Goal: Information Seeking & Learning: Learn about a topic

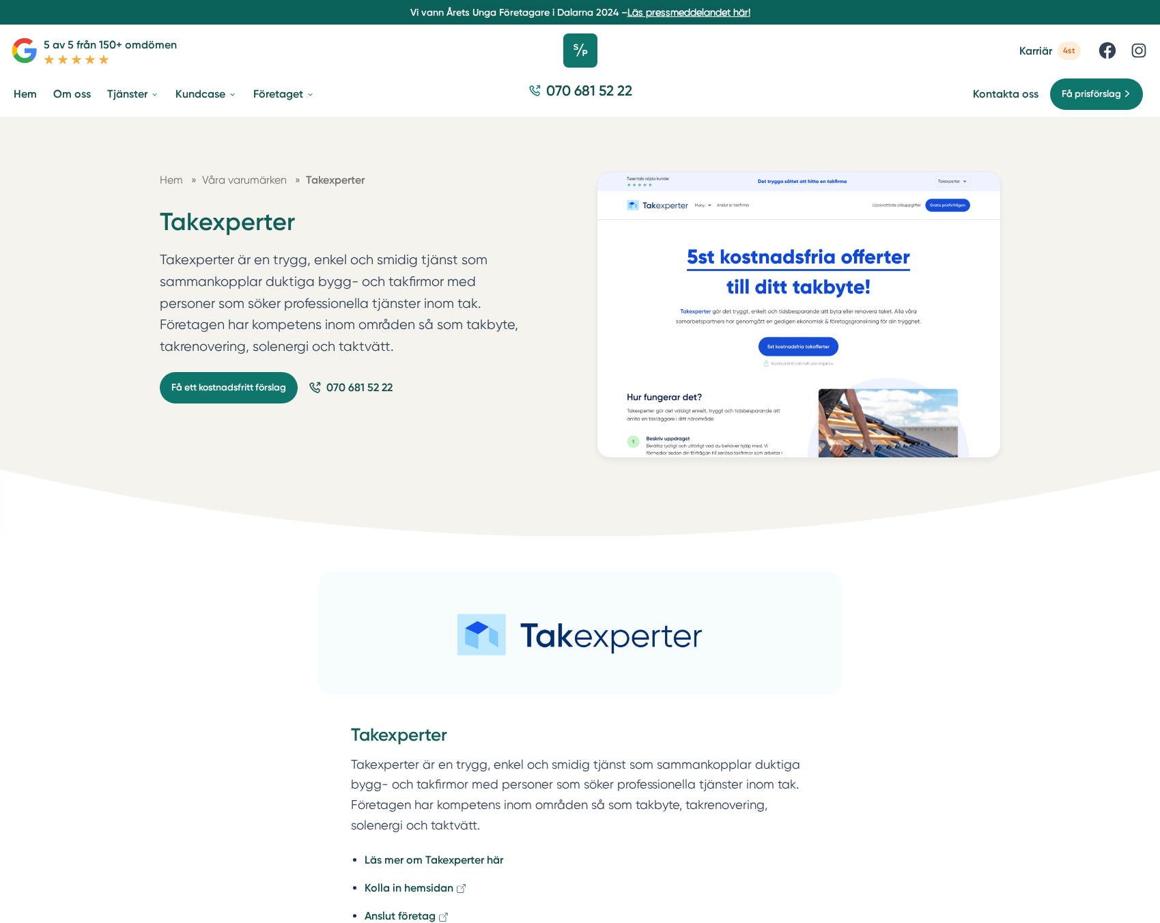
click at [579, 51] on icon at bounding box center [580, 50] width 34 height 34
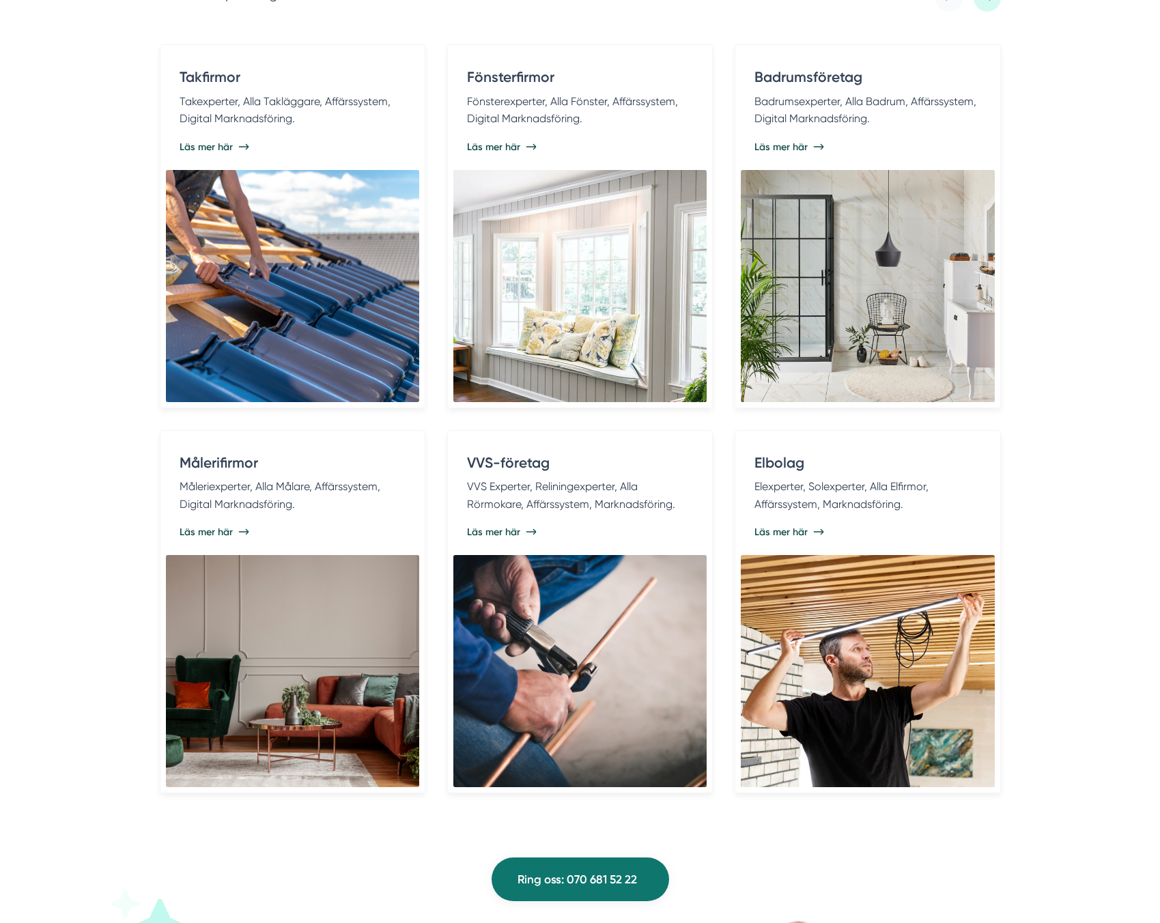
scroll to position [2833, 0]
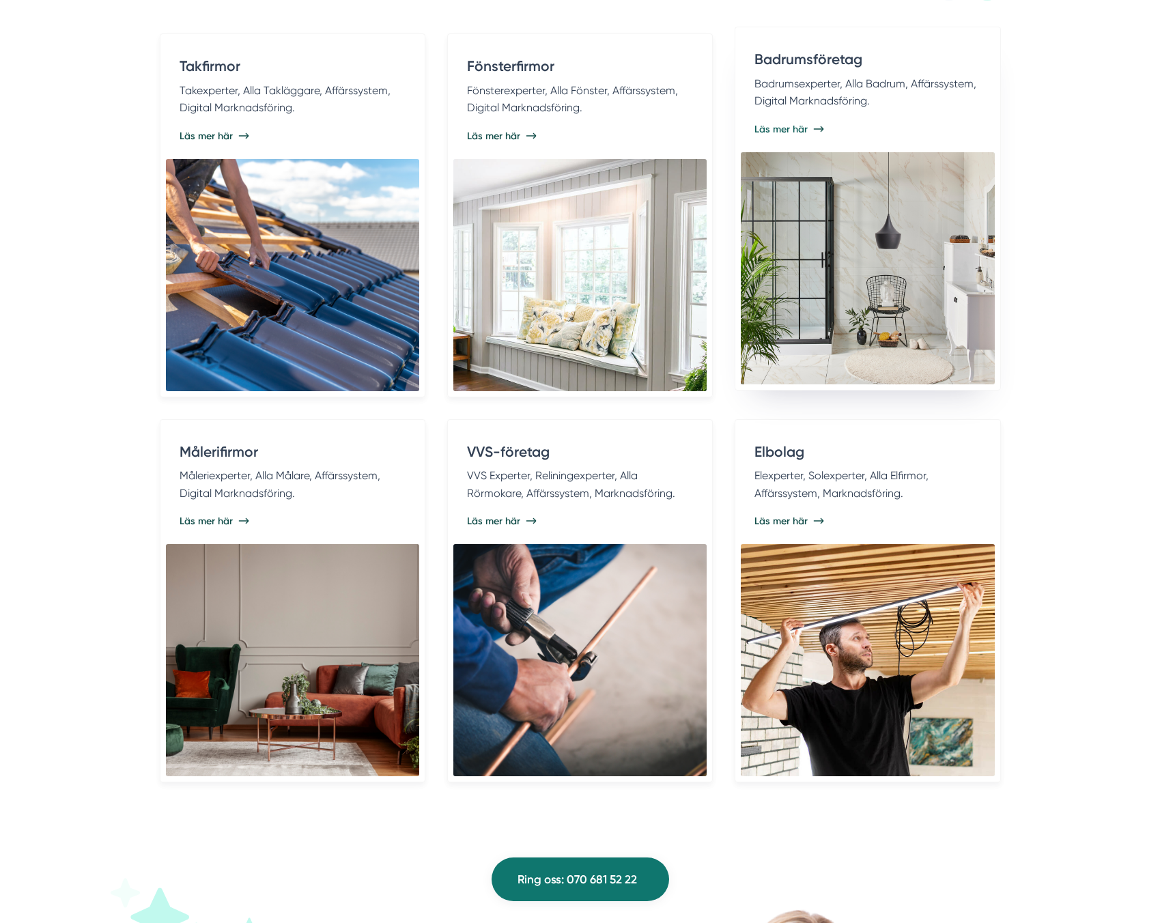
click at [986, 341] on img at bounding box center [867, 268] width 253 height 232
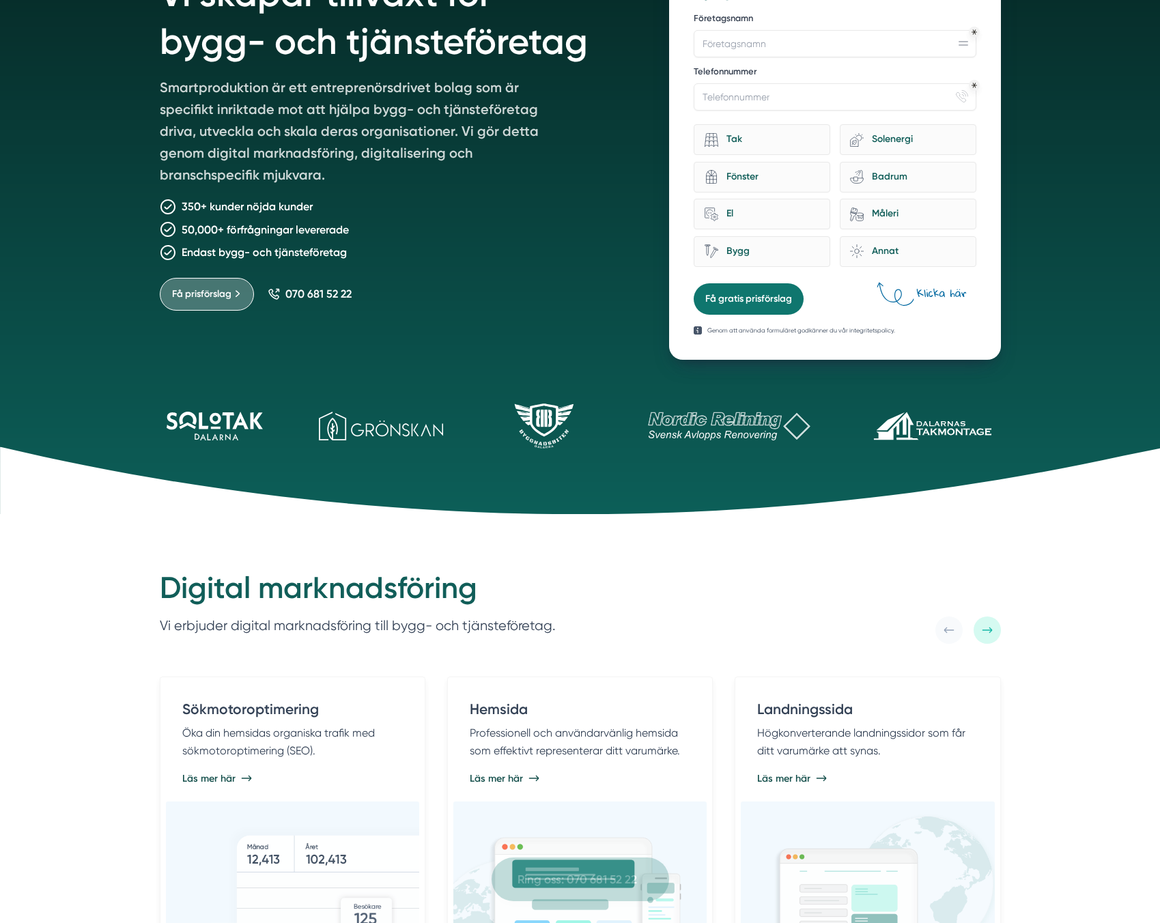
scroll to position [0, 0]
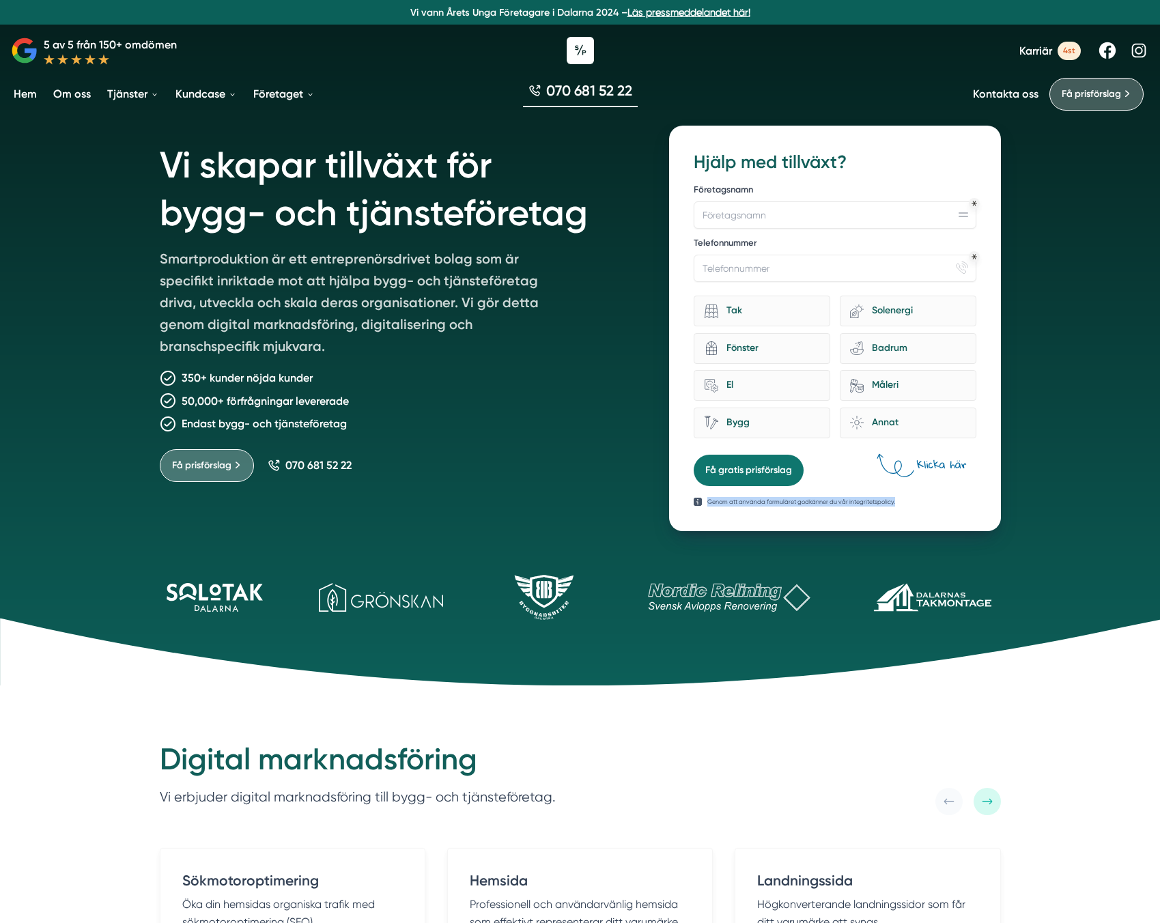
drag, startPoint x: 954, startPoint y: 468, endPoint x: 907, endPoint y: 464, distance: 46.6
click at [907, 464] on div "12f867b5-b7b9-44a6-afd7-b655bf9021d1 Hjälp med tillväxt? Företagsnamn Telefonnu…" at bounding box center [834, 329] width 331 height 406
click at [907, 464] on icon at bounding box center [920, 466] width 93 height 27
click at [1068, 45] on span "4st" at bounding box center [1069, 51] width 23 height 18
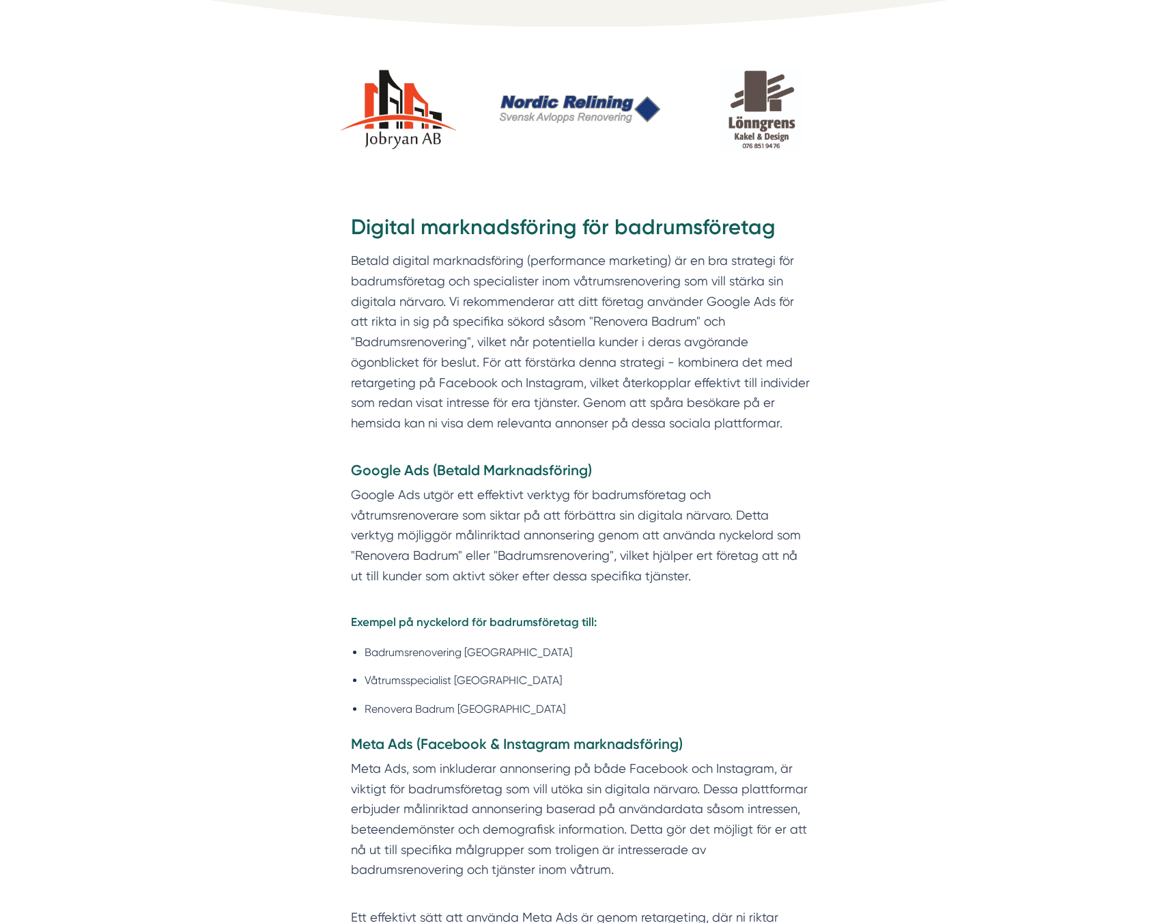
scroll to position [610, 0]
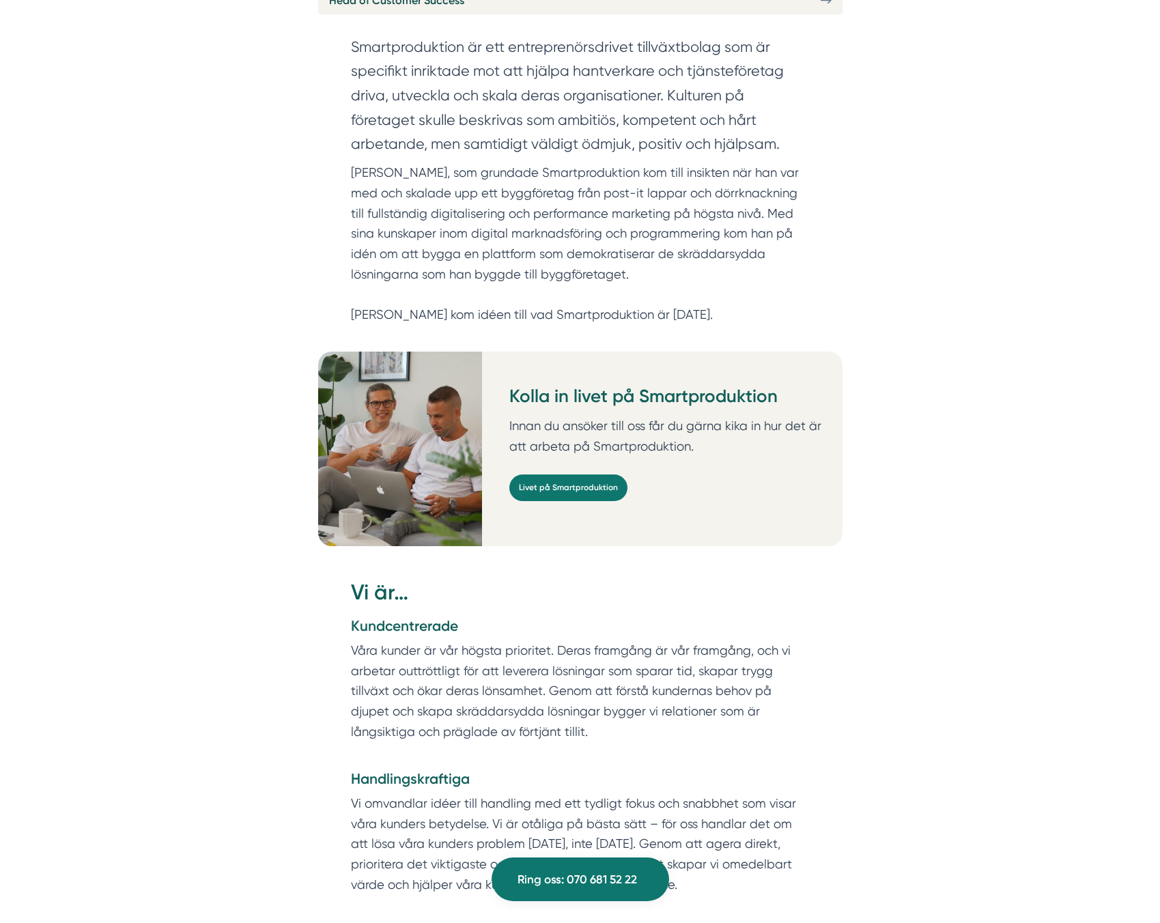
scroll to position [854, 0]
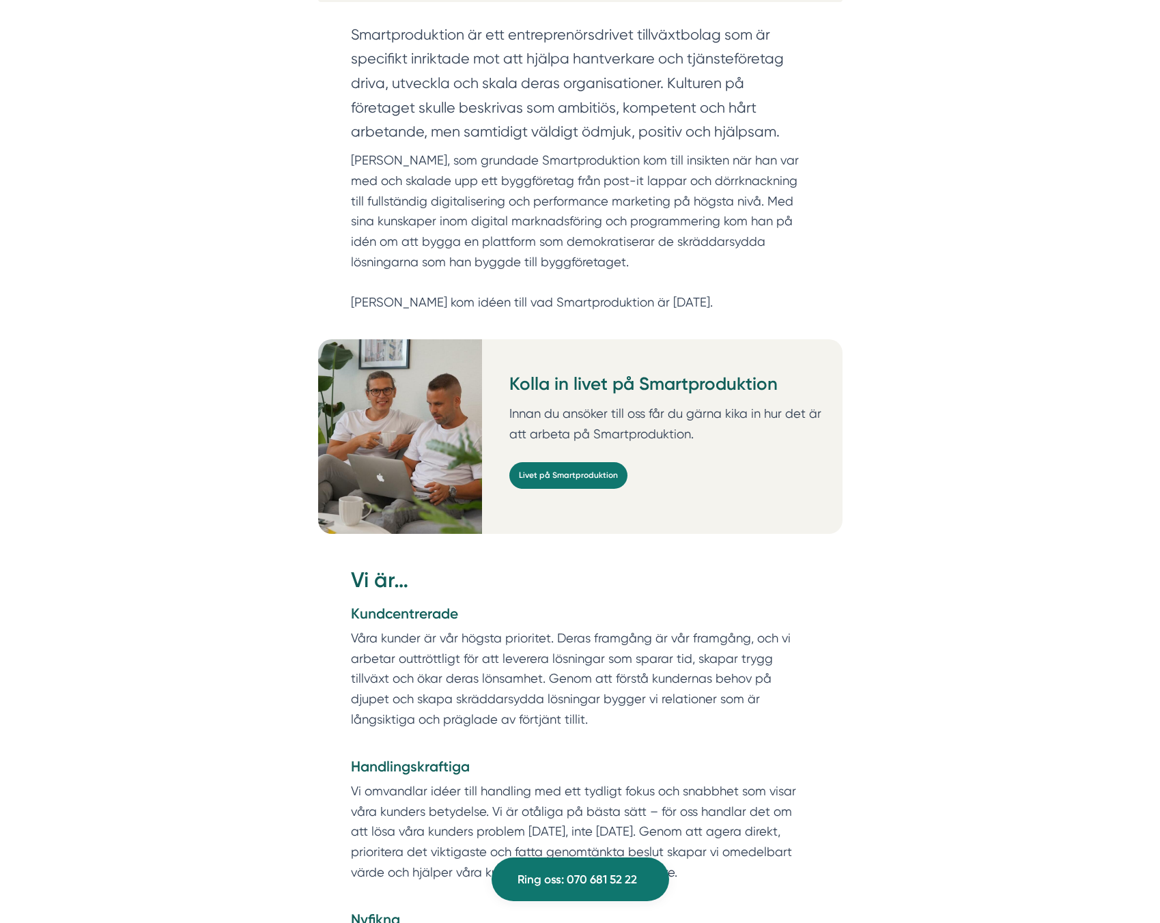
click at [543, 437] on div "Kolla in livet på Smartproduktion Innan du ansöker till oss får du gärna kika i…" at bounding box center [670, 436] width 344 height 195
click at [541, 462] on link "Livet på Smartproduktion" at bounding box center [568, 475] width 118 height 27
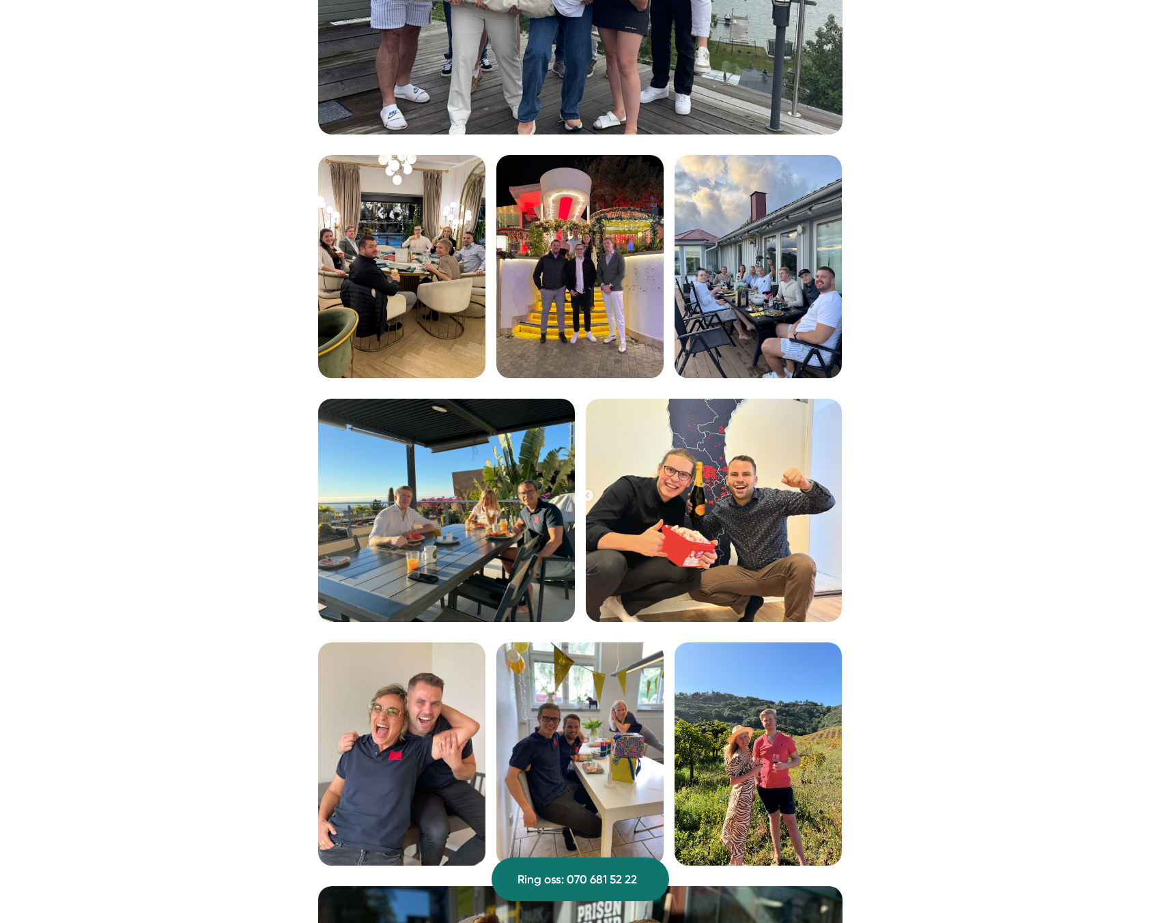
scroll to position [2291, 0]
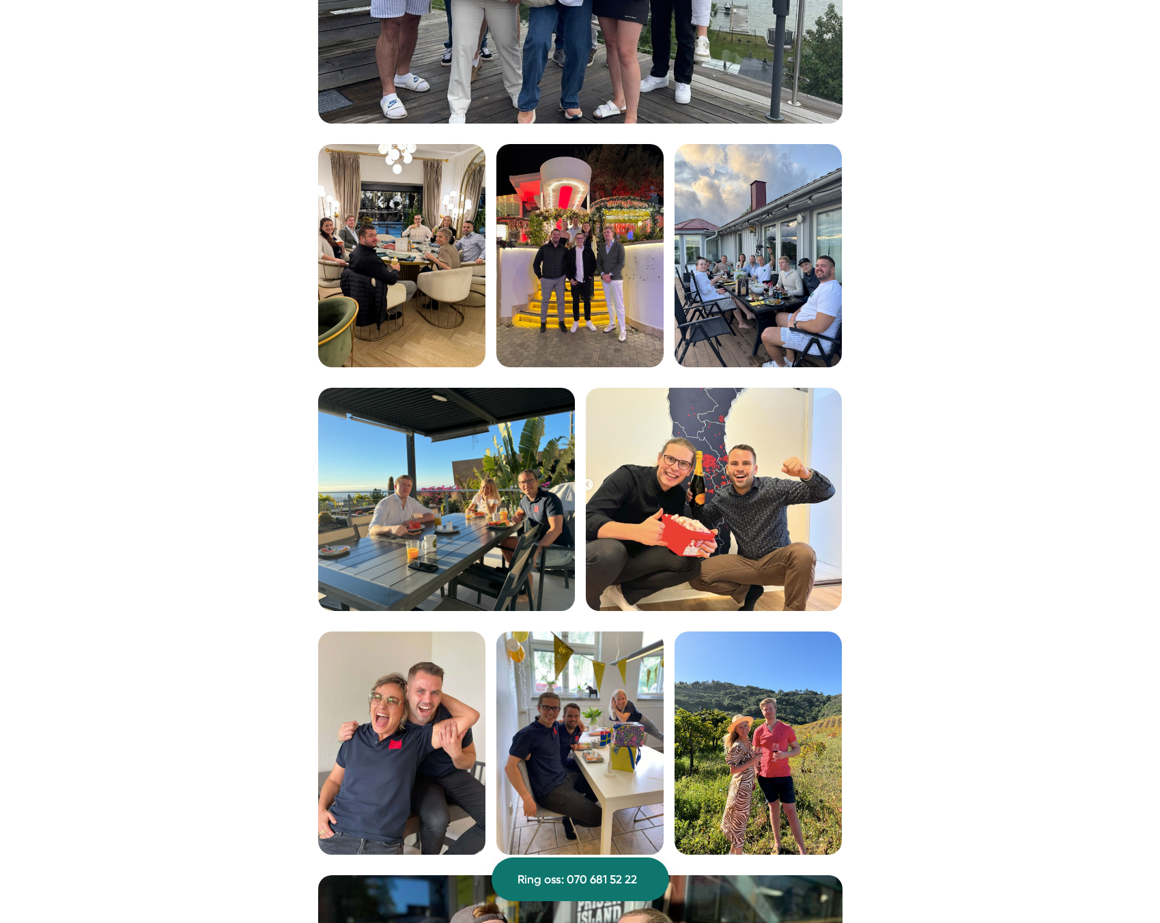
click at [670, 512] on img at bounding box center [714, 500] width 257 height 224
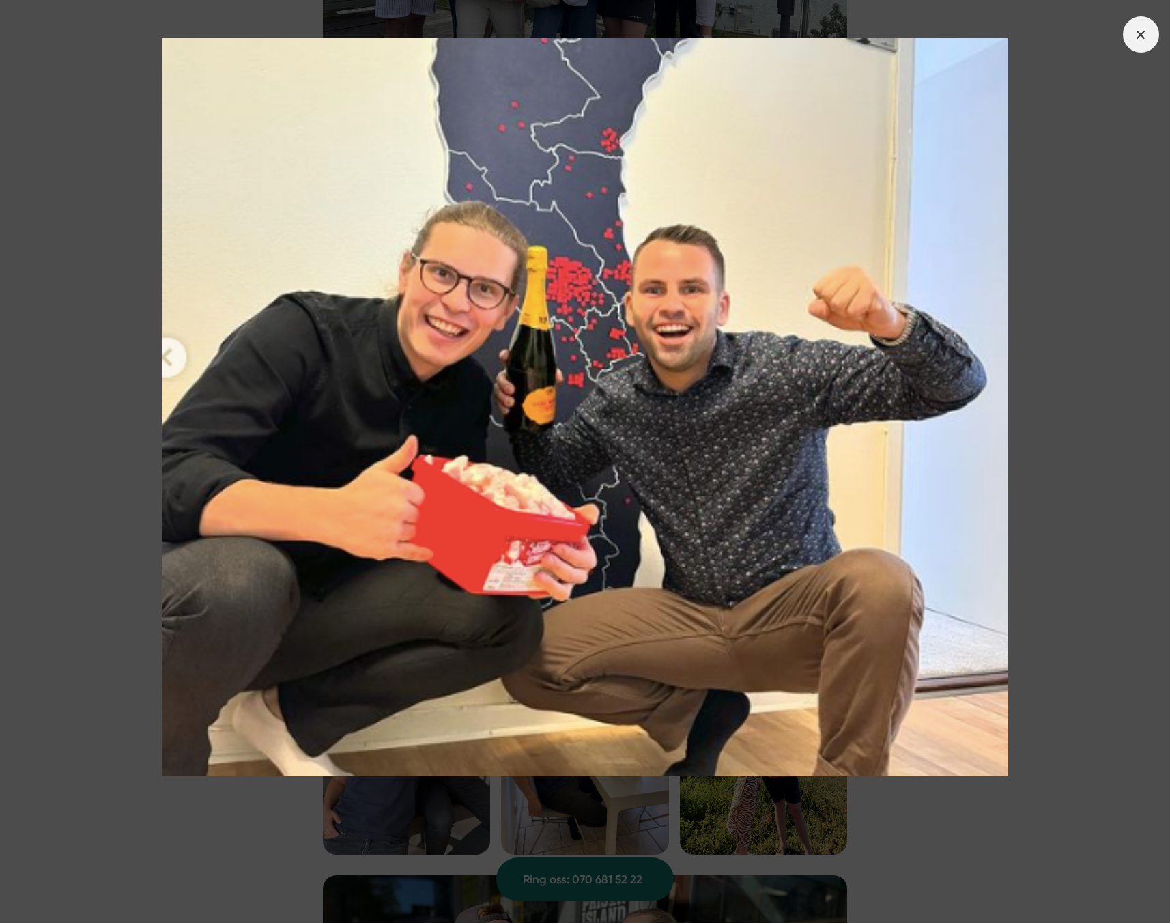
click at [1146, 33] on icon at bounding box center [1140, 34] width 15 height 15
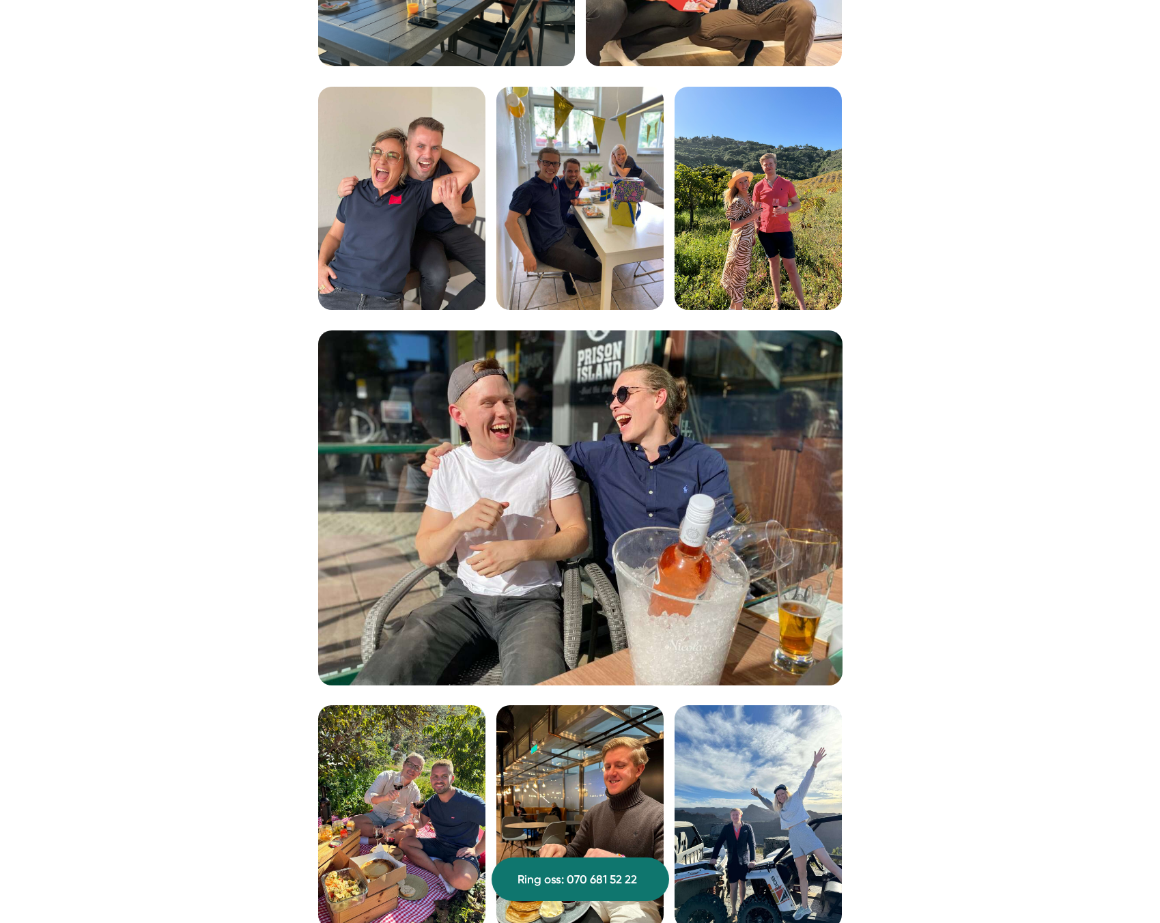
scroll to position [3194, 0]
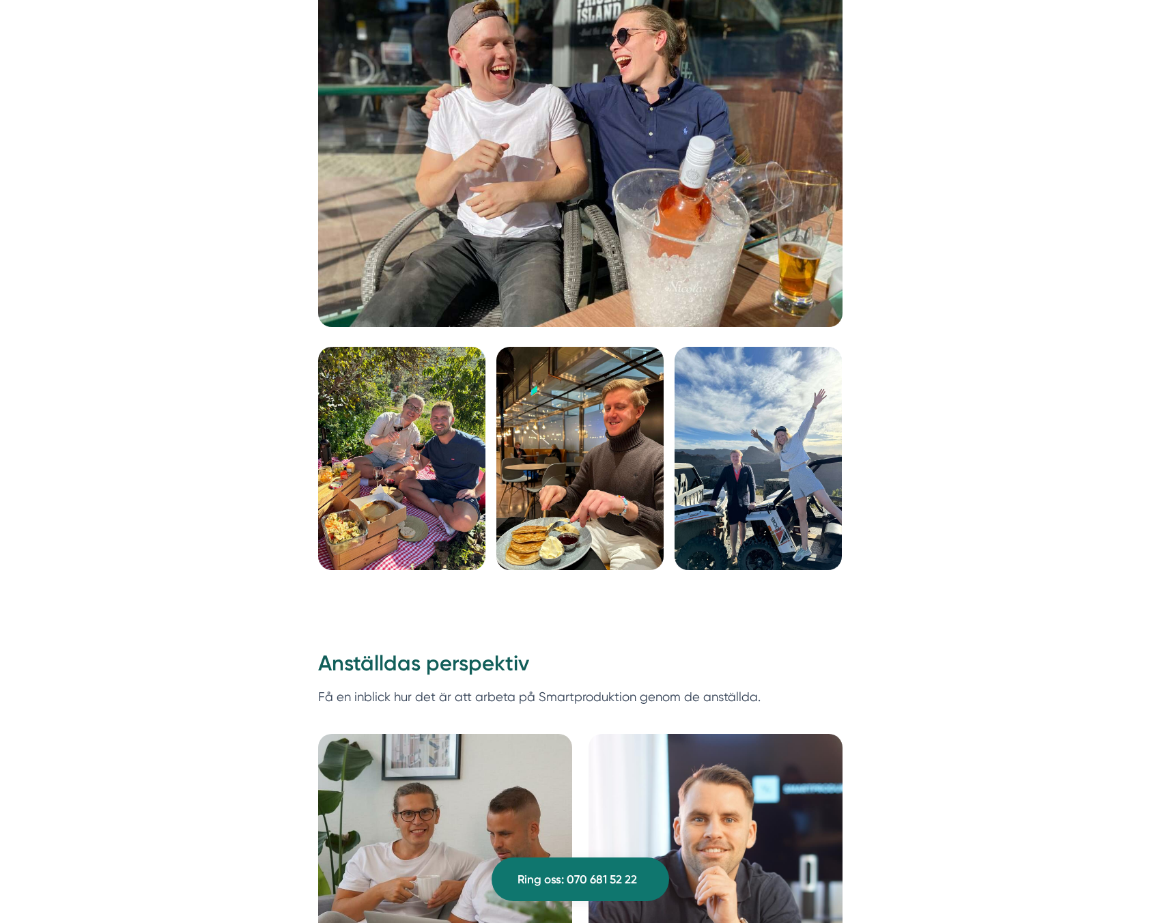
click at [608, 426] on img at bounding box center [579, 458] width 167 height 223
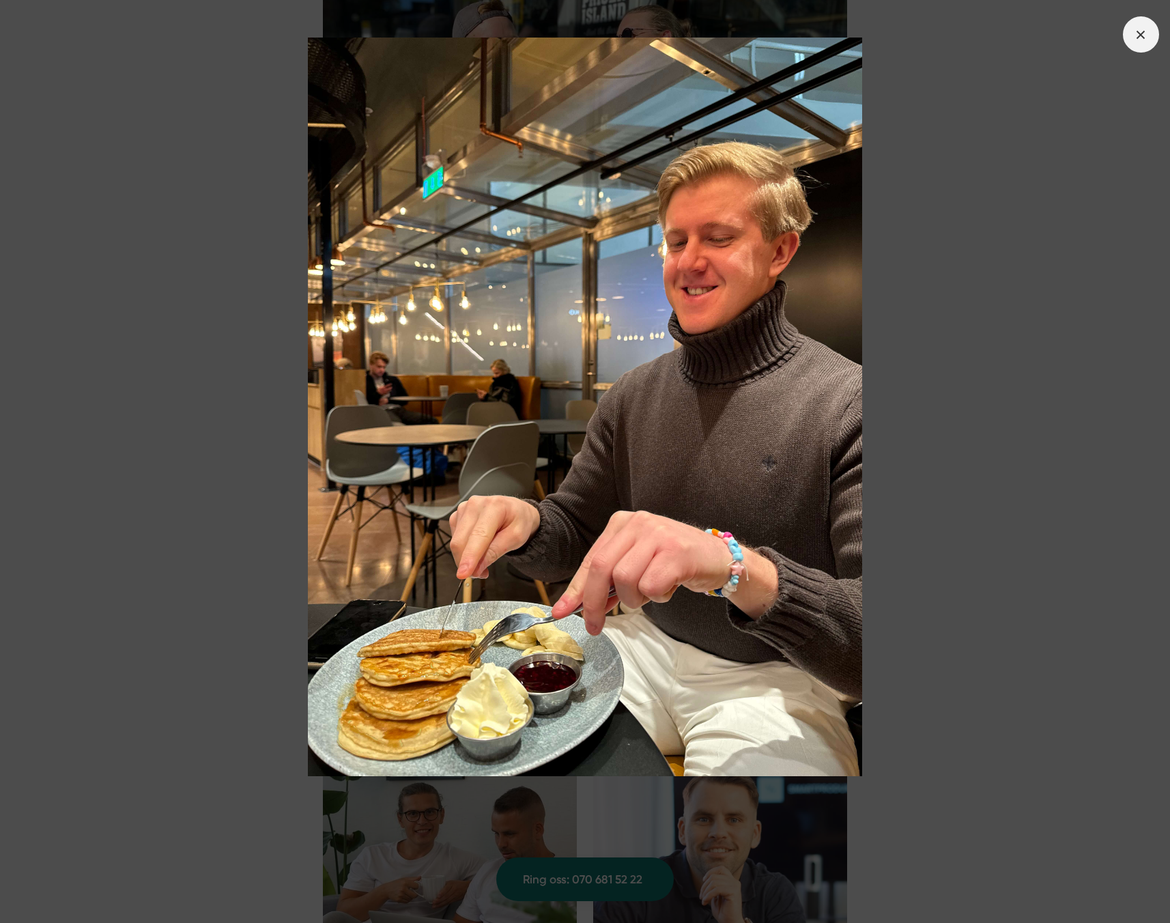
click at [1144, 42] on span at bounding box center [1141, 34] width 36 height 36
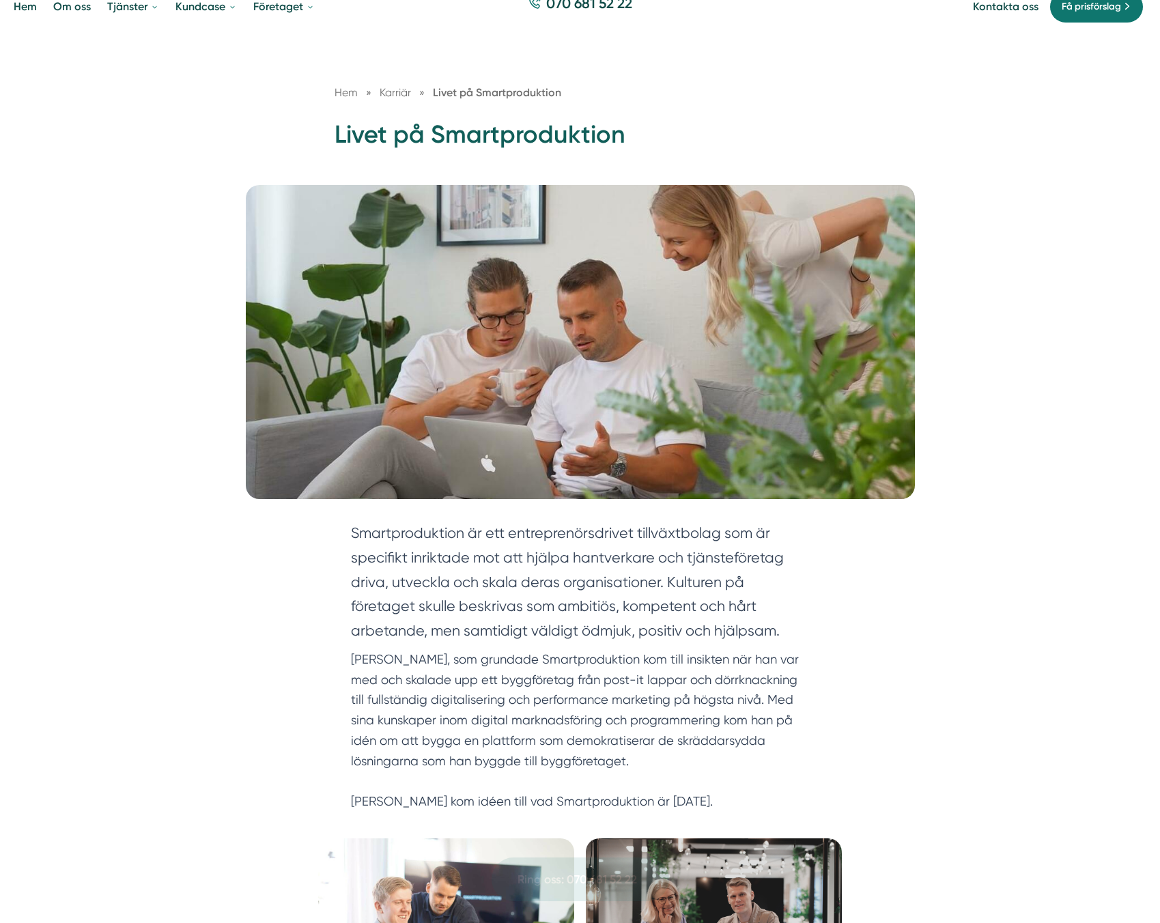
scroll to position [0, 0]
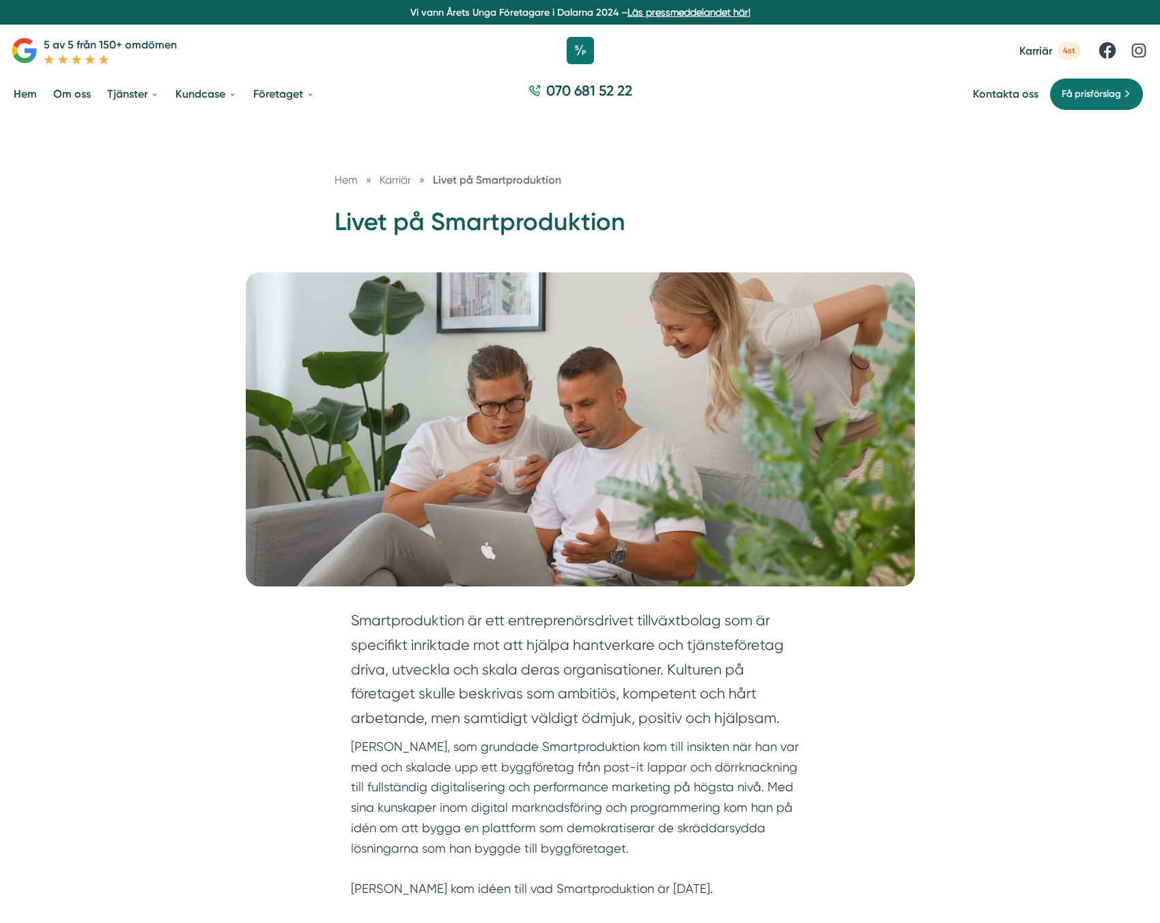
click at [595, 61] on div at bounding box center [580, 50] width 1160 height 41
click at [577, 59] on icon at bounding box center [580, 50] width 34 height 34
